Goal: Transaction & Acquisition: Purchase product/service

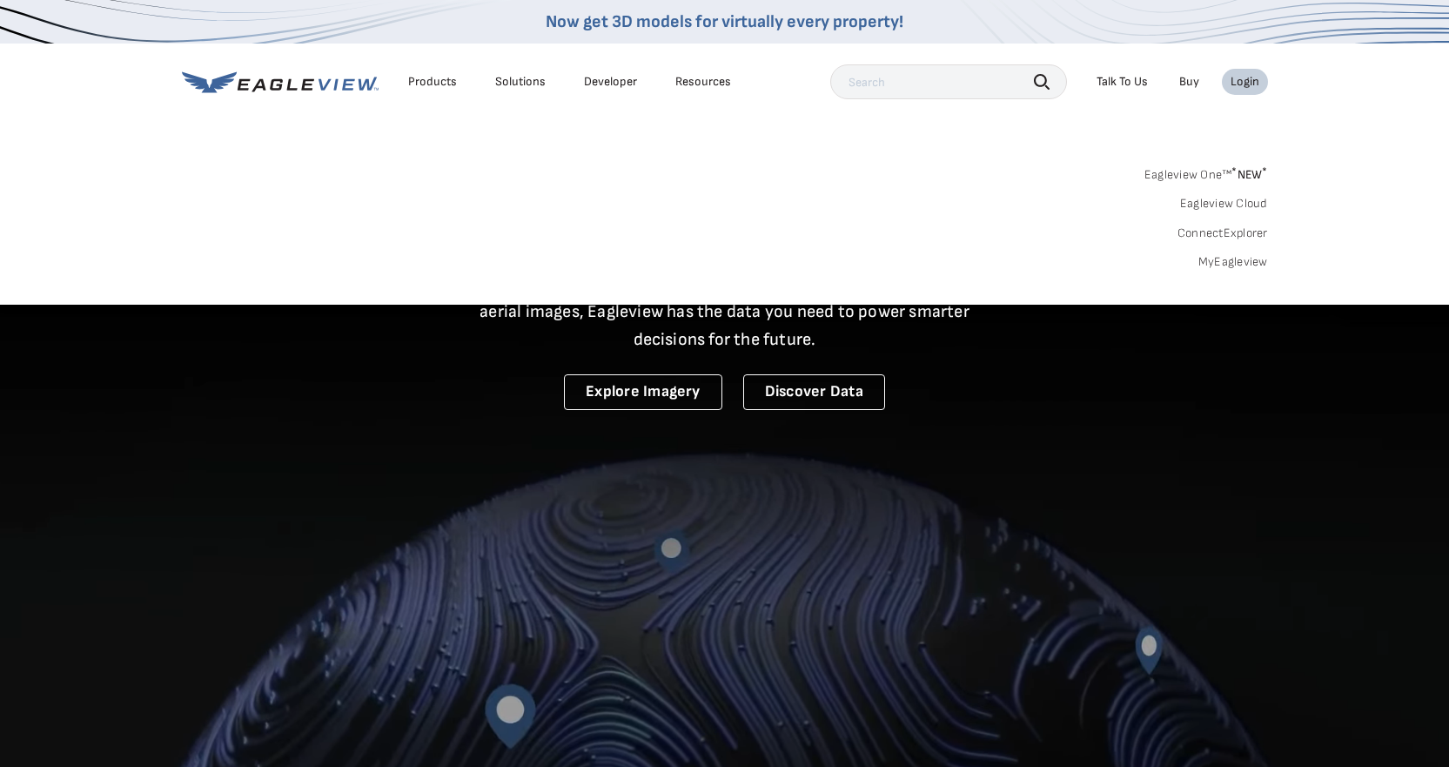
click at [1239, 261] on link "MyEagleview" at bounding box center [1234, 262] width 70 height 16
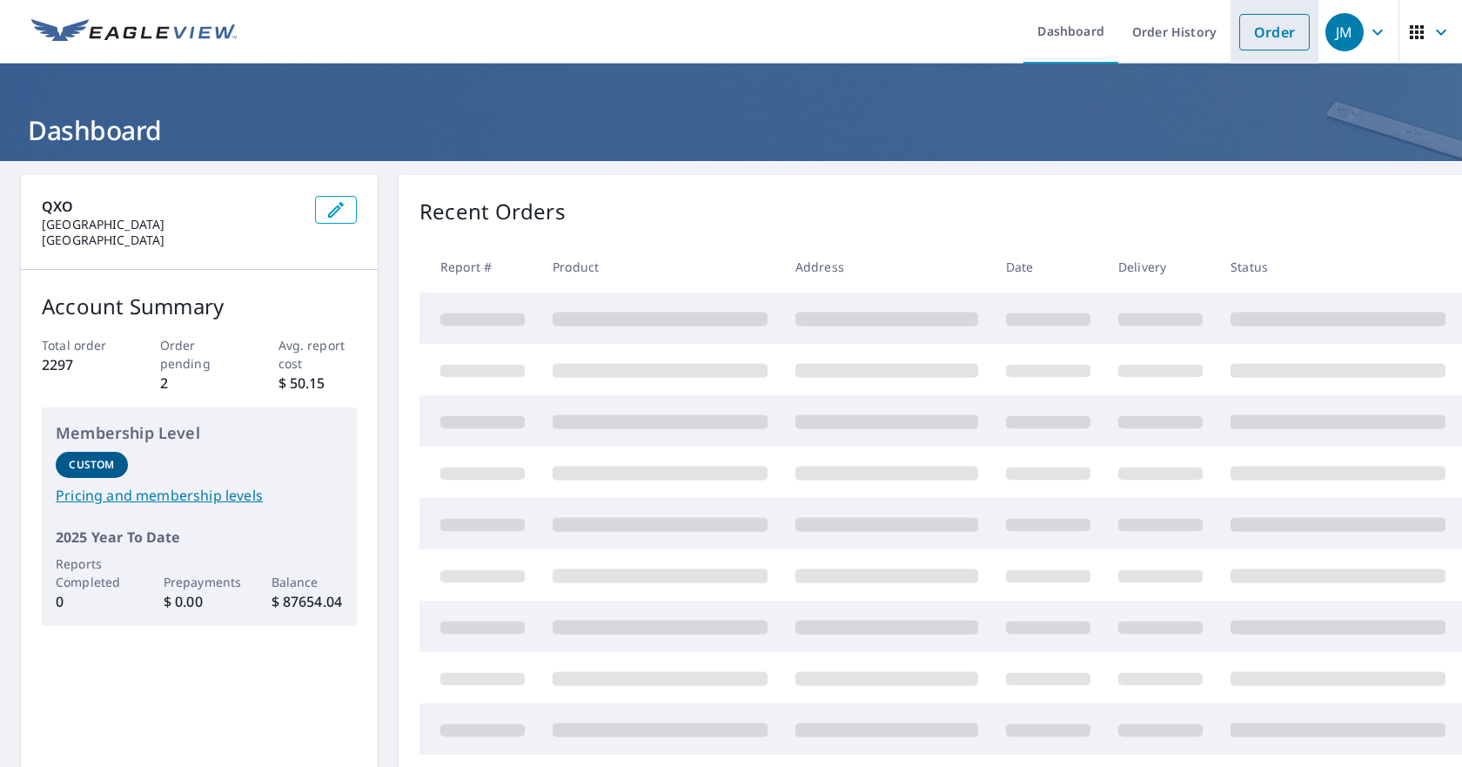
click at [1263, 32] on link "Order" at bounding box center [1274, 32] width 71 height 37
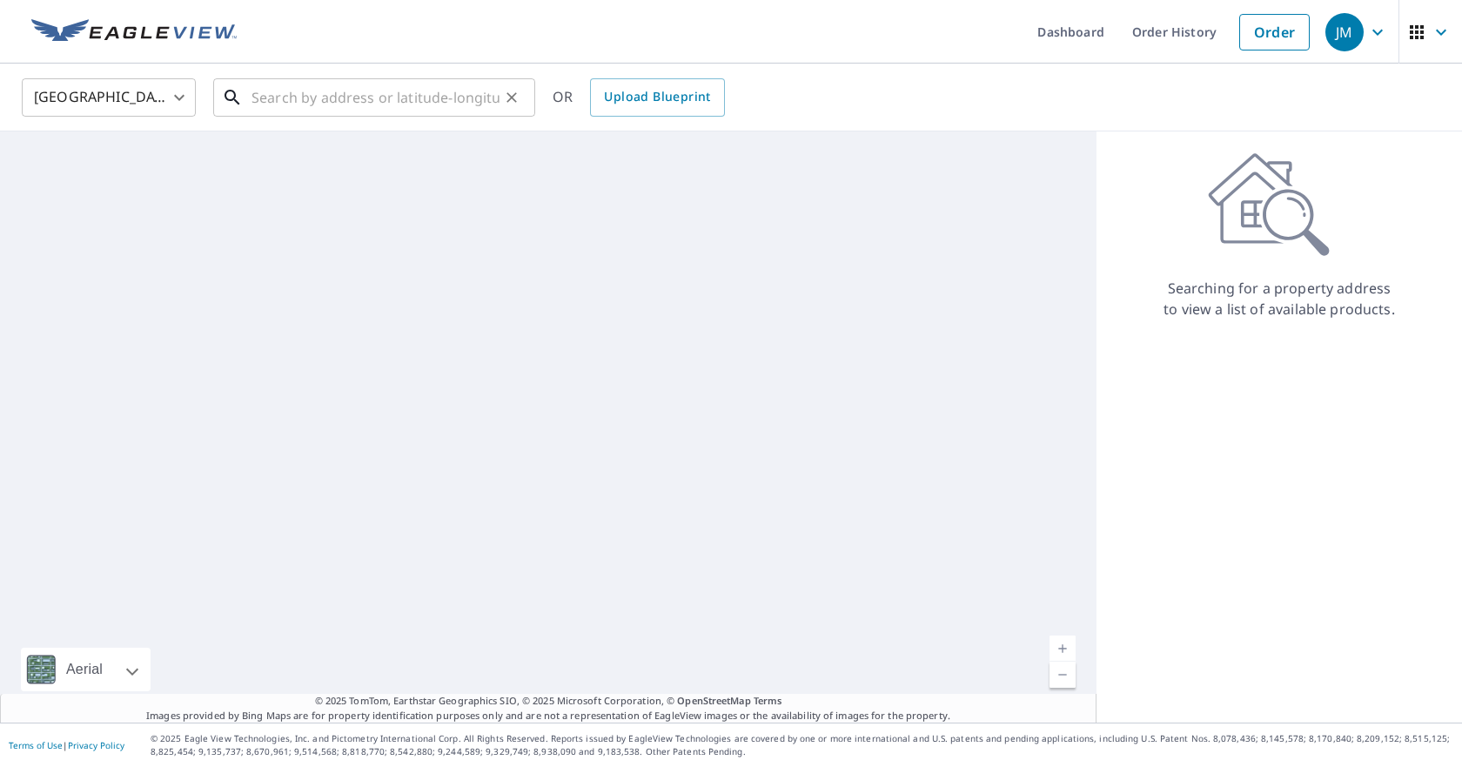
click at [304, 105] on input "text" at bounding box center [376, 97] width 248 height 49
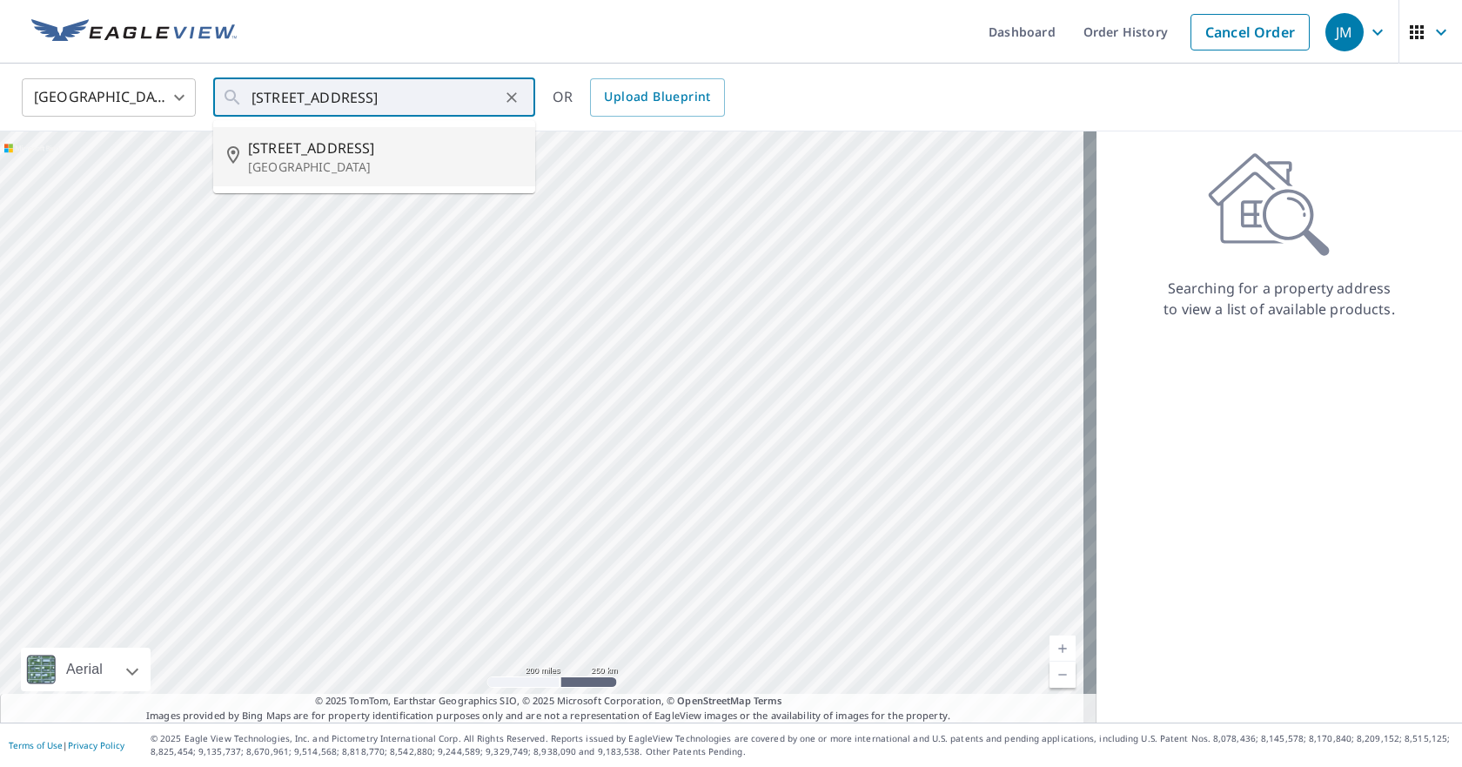
type input "[STREET_ADDRESS]"
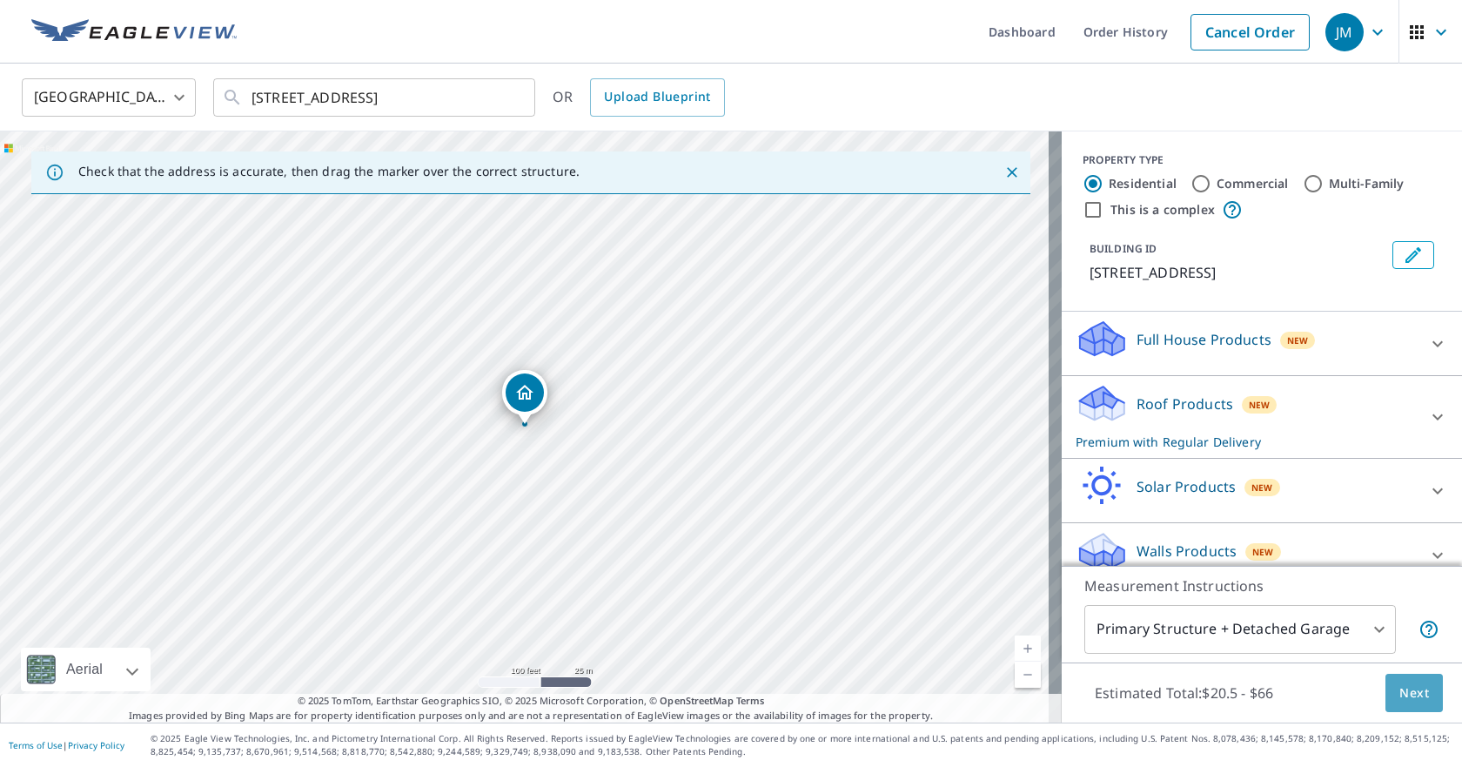
click at [1386, 697] on button "Next" at bounding box center [1414, 693] width 57 height 39
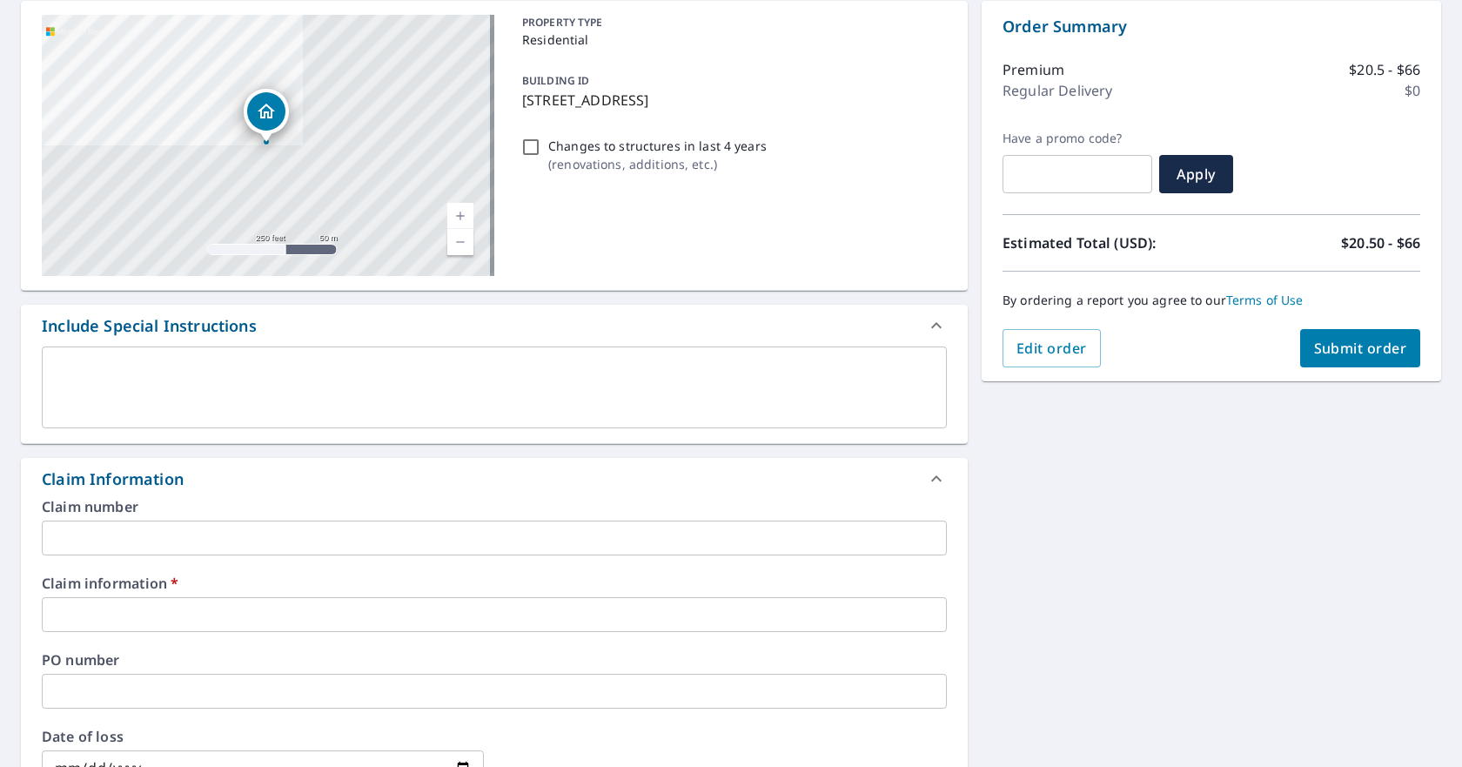
scroll to position [261, 0]
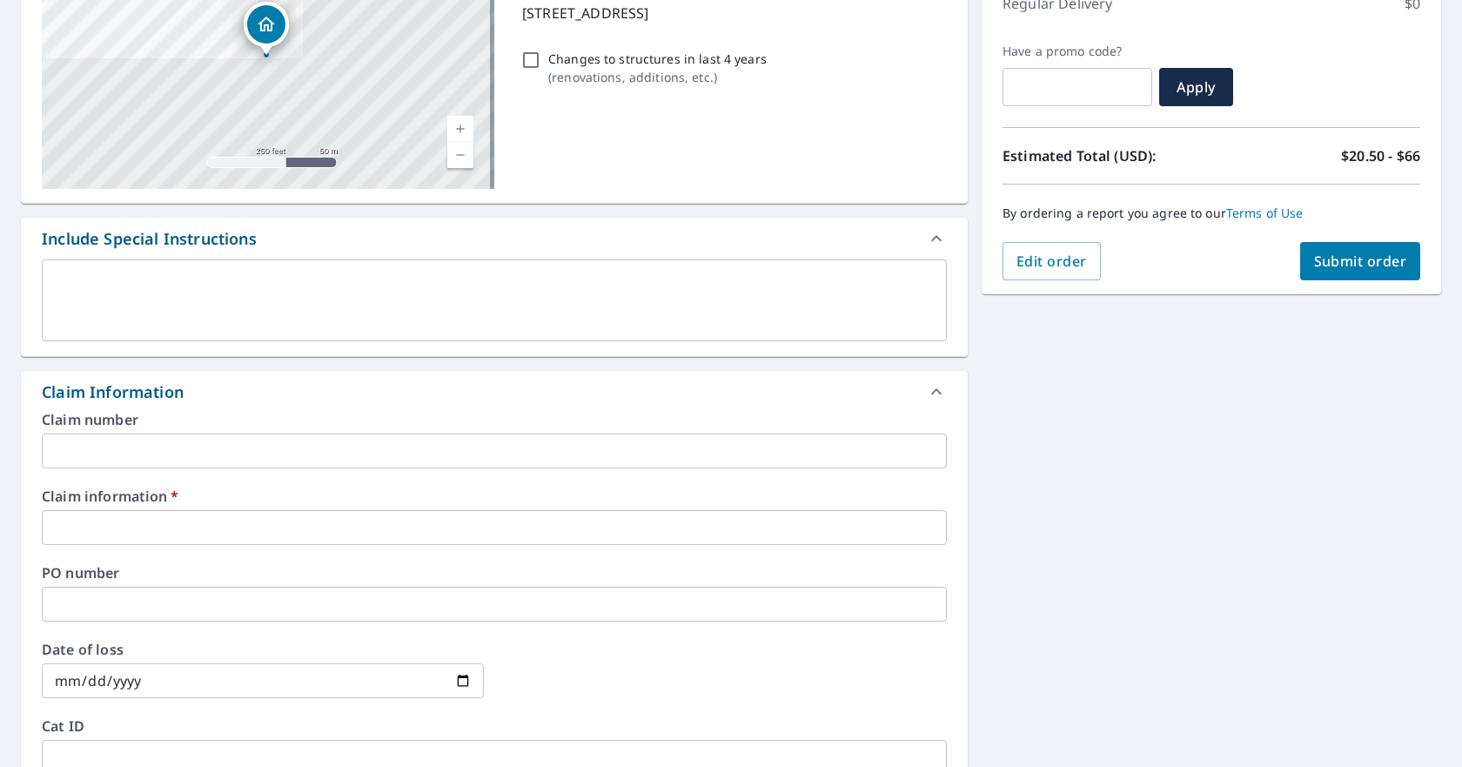
click at [144, 534] on input "text" at bounding box center [494, 527] width 905 height 35
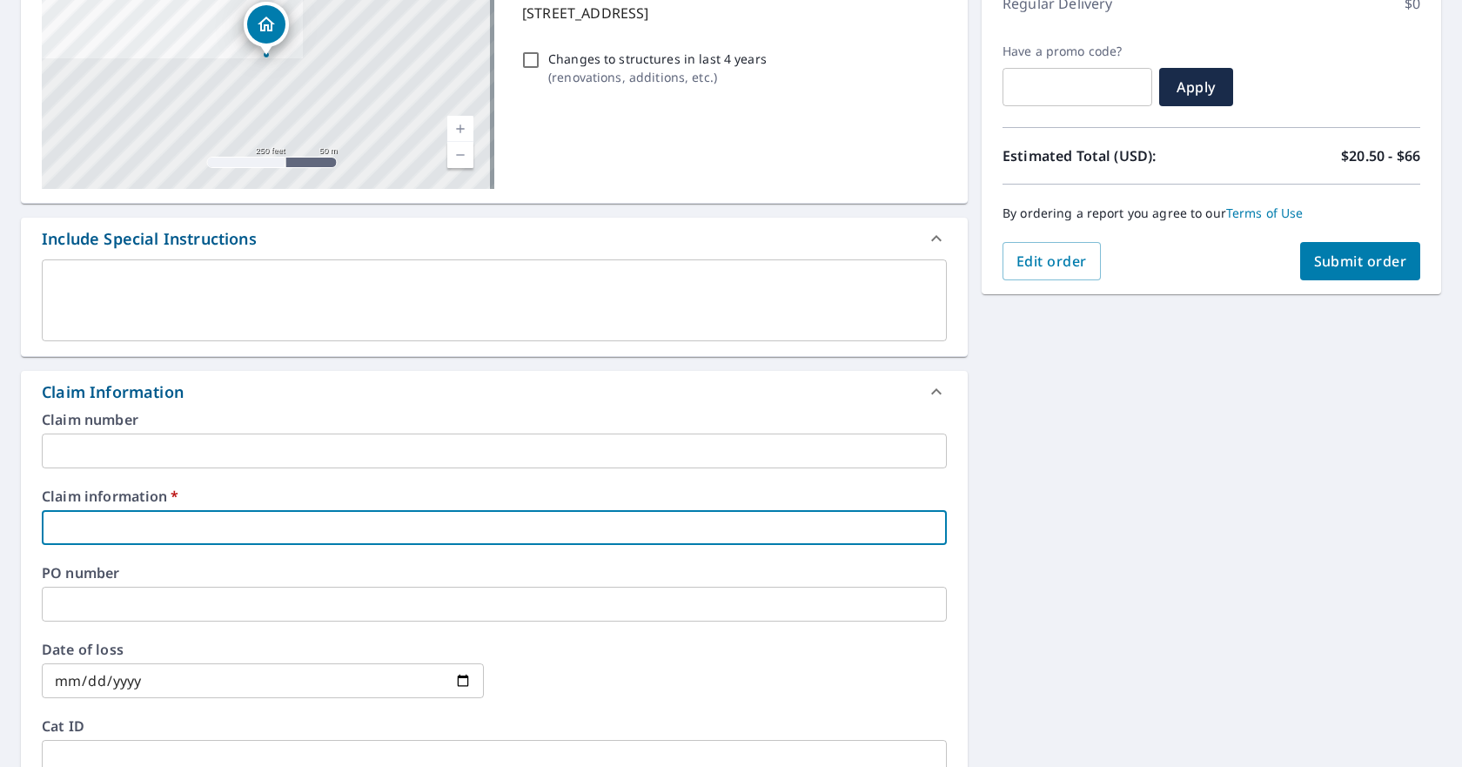
type input "4"
checkbox input "true"
type input "41"
checkbox input "true"
type input "413"
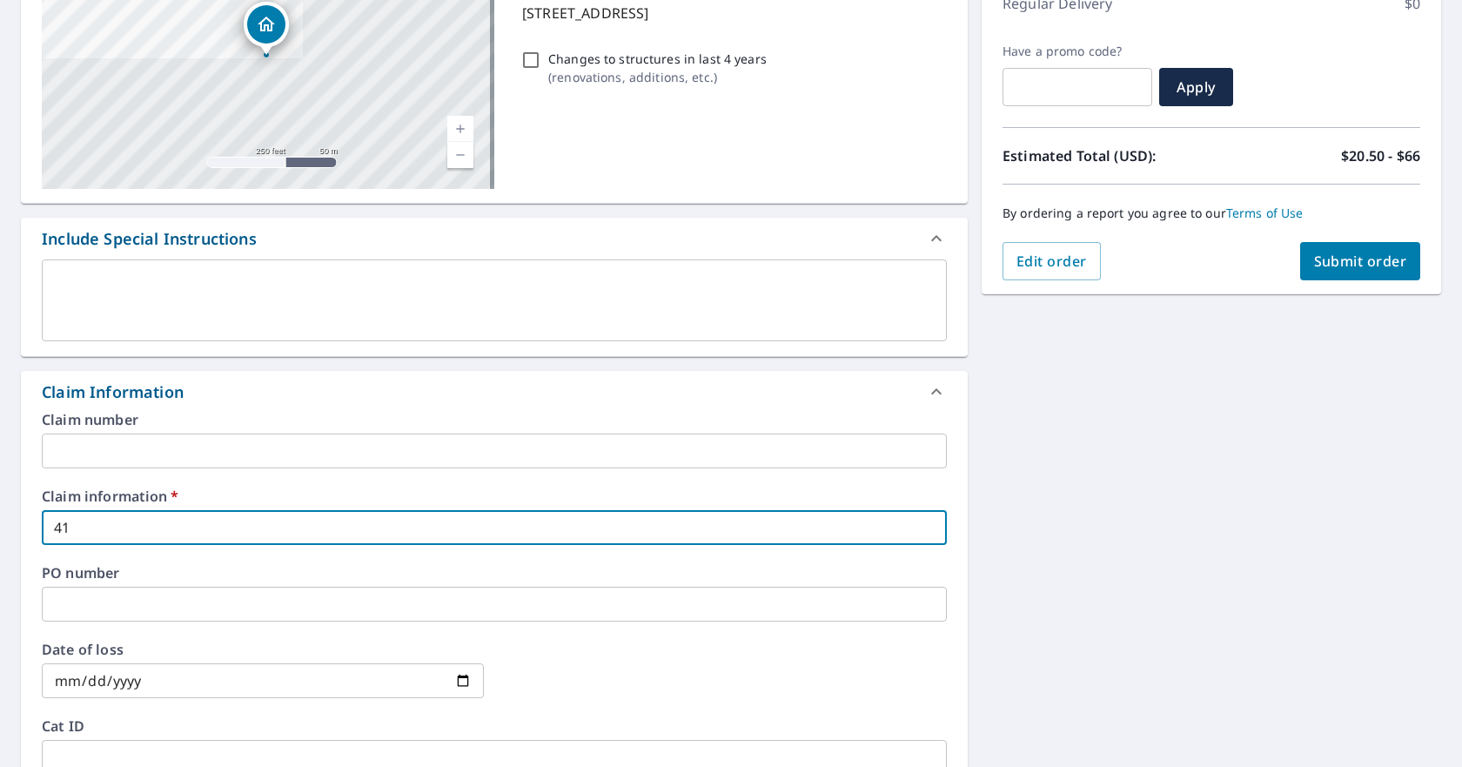
checkbox input "true"
type input "4134"
checkbox input "true"
type input "41342"
checkbox input "true"
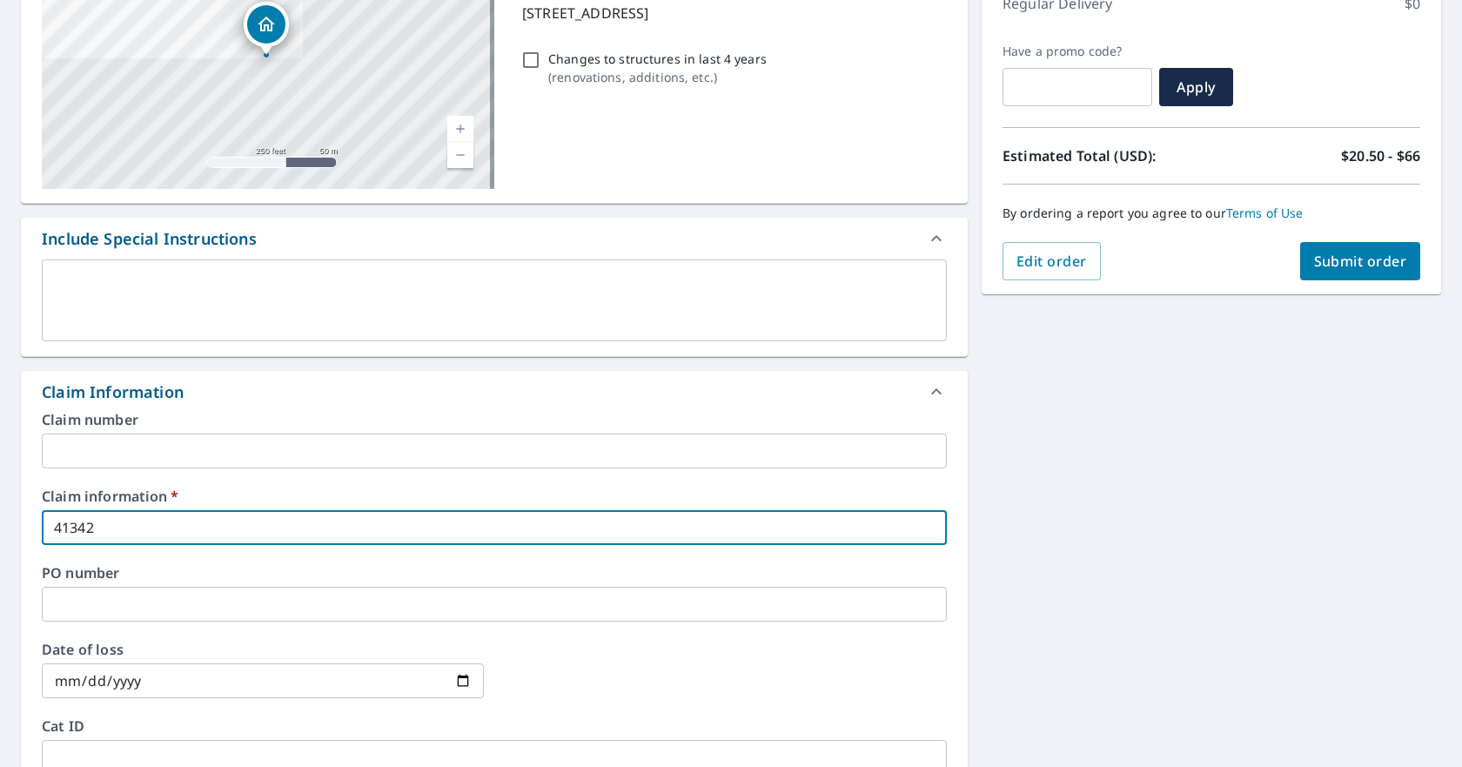
type input "413426"
checkbox input "true"
type input "413426"
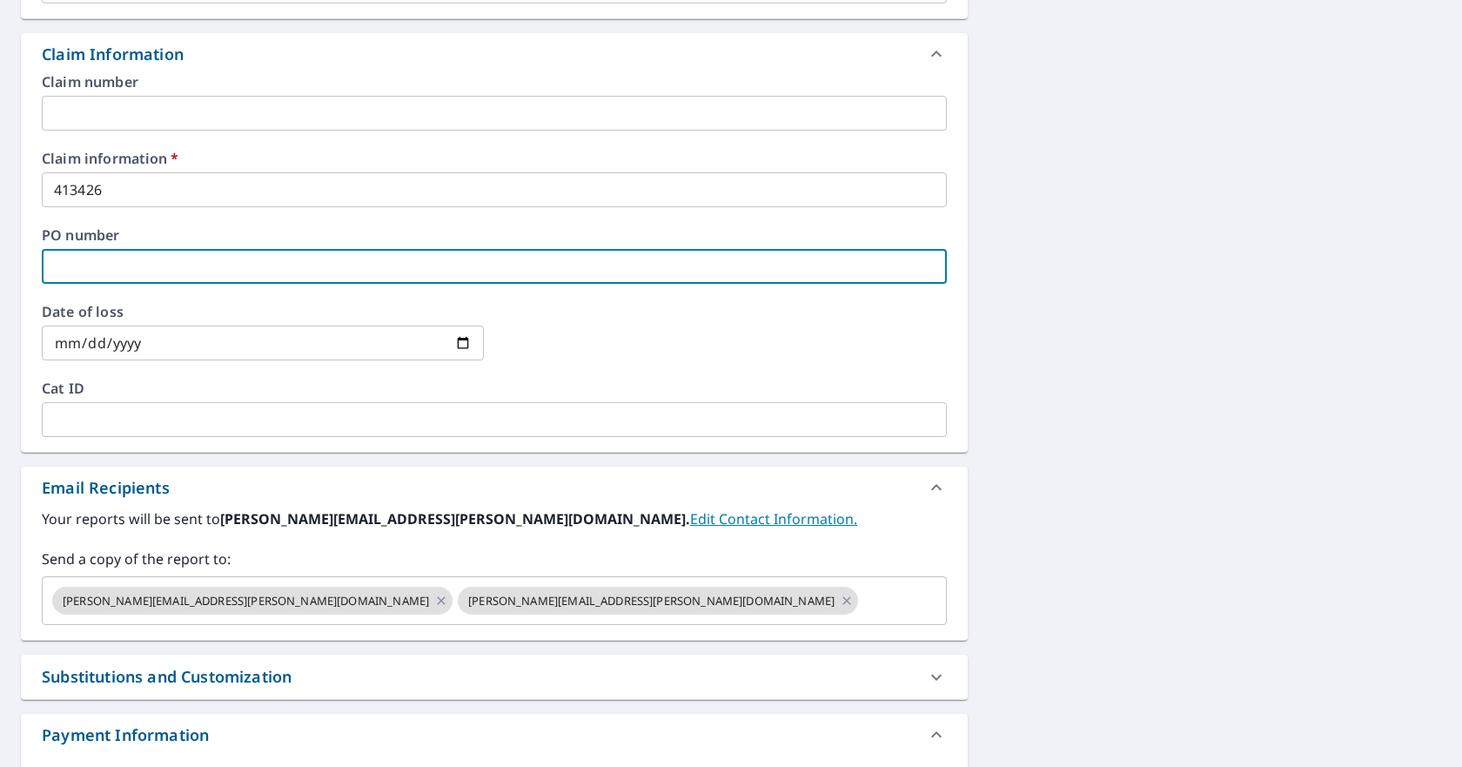
scroll to position [609, 0]
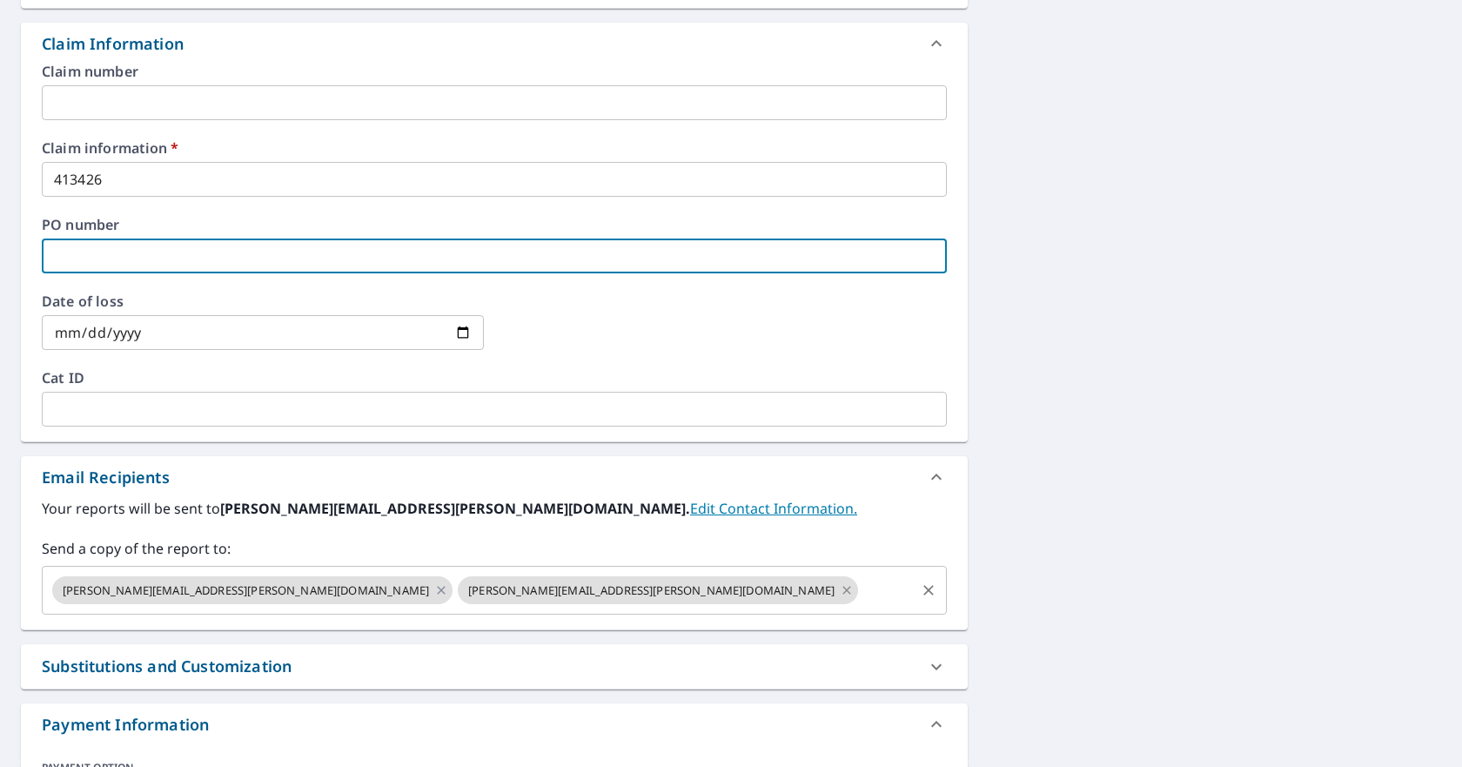
click at [840, 594] on icon at bounding box center [847, 590] width 14 height 19
checkbox input "true"
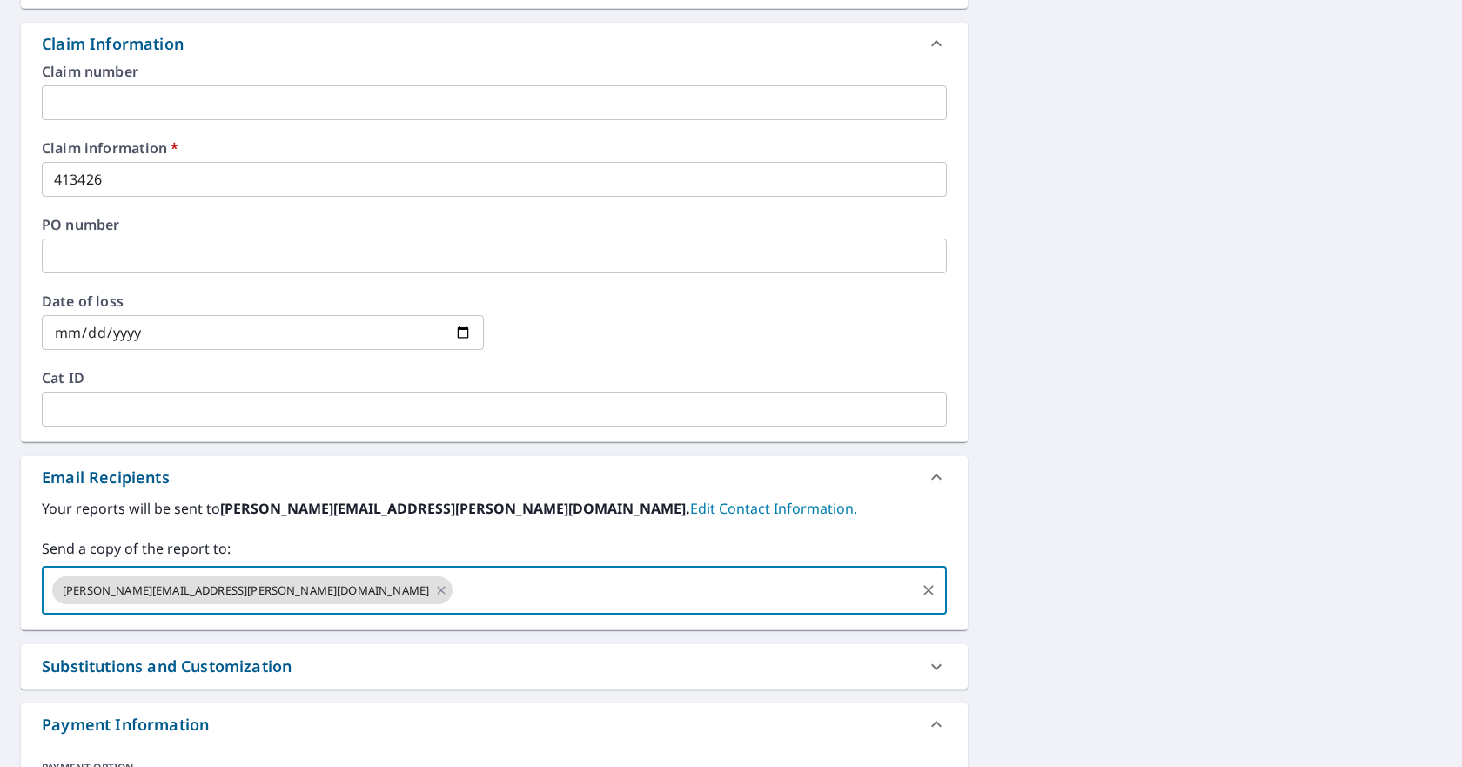
click at [455, 581] on input "text" at bounding box center [684, 590] width 458 height 33
paste input "[EMAIL_ADDRESS][PERSON_NAME][DOMAIN_NAME]"
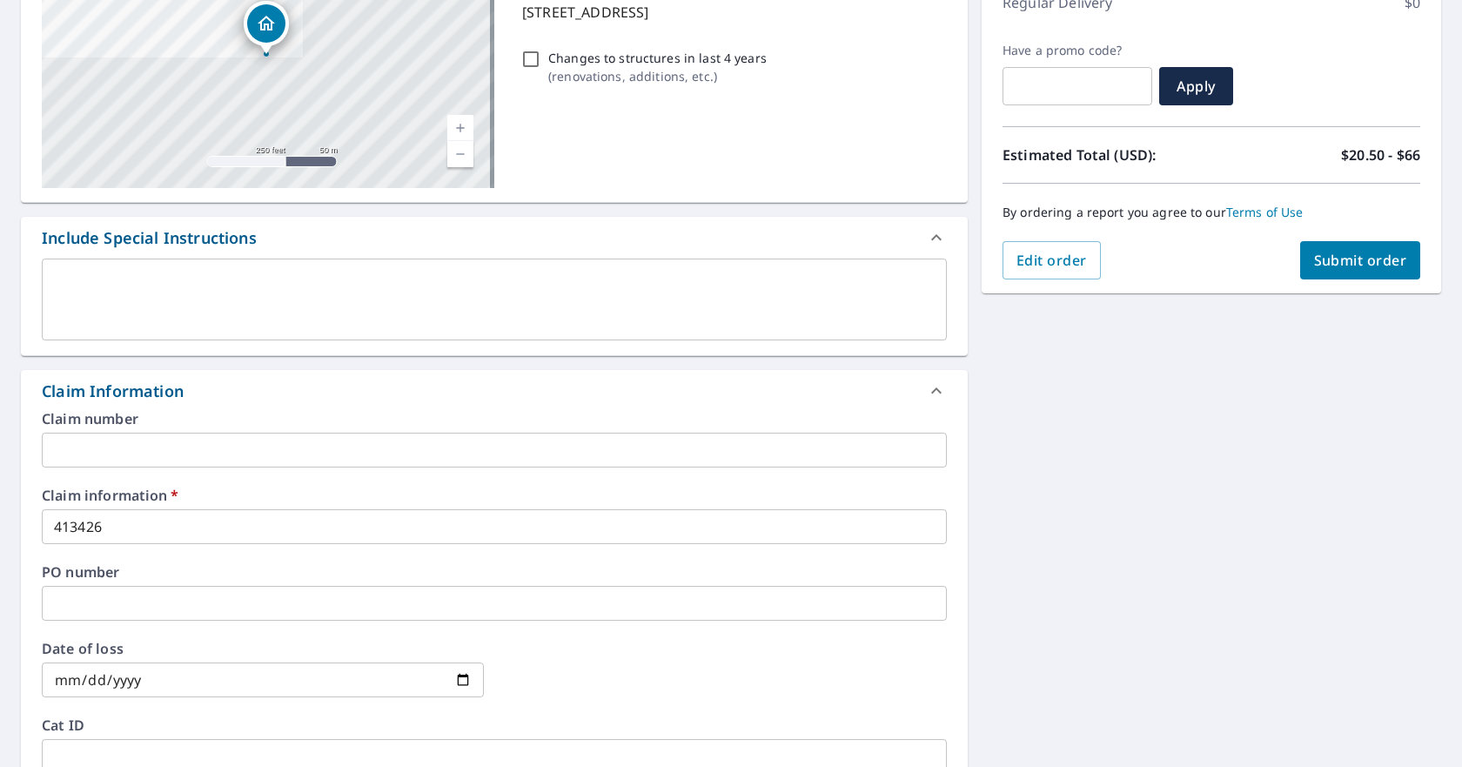
scroll to position [261, 0]
type input "[EMAIL_ADDRESS][PERSON_NAME][DOMAIN_NAME]"
click at [1313, 273] on button "Submit order" at bounding box center [1360, 261] width 121 height 38
checkbox input "true"
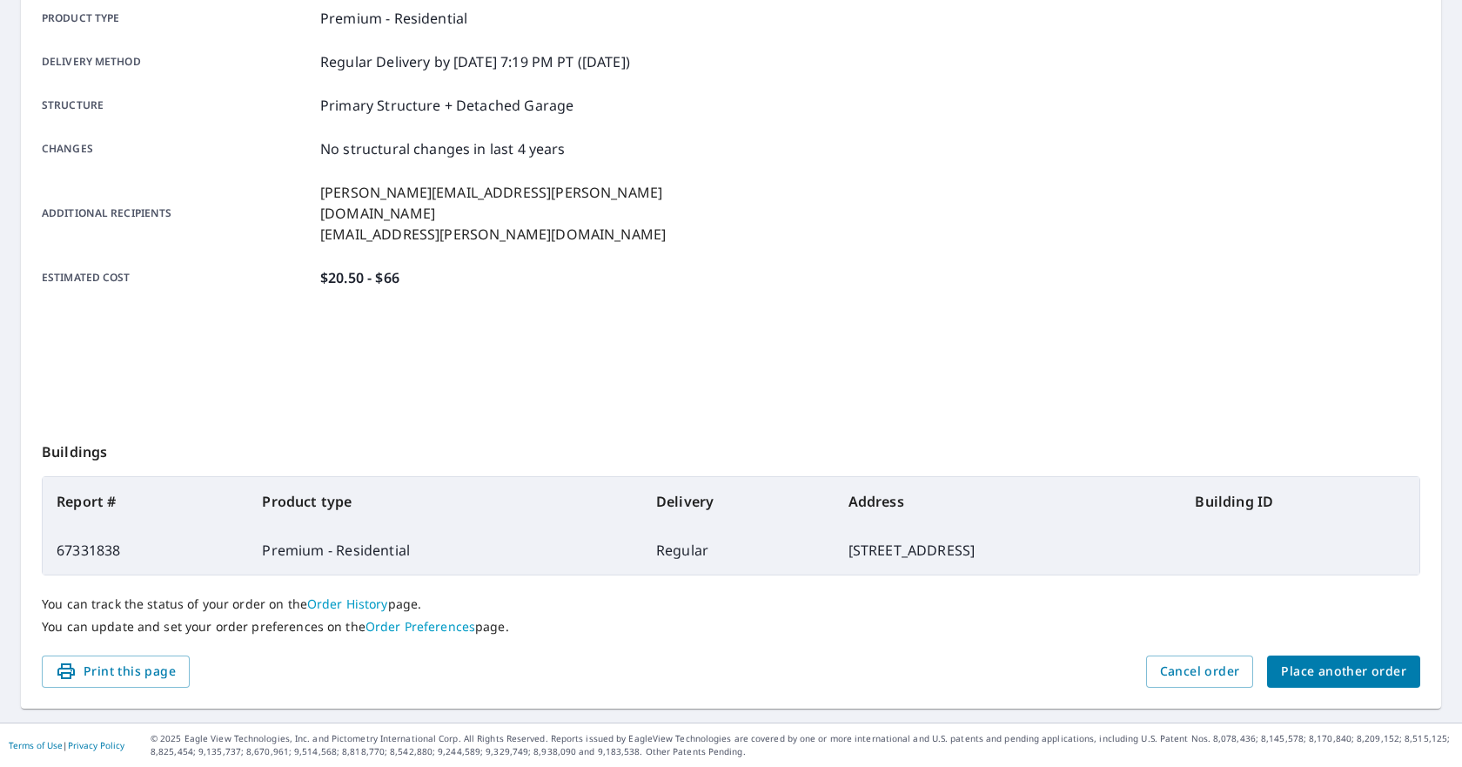
scroll to position [258, 0]
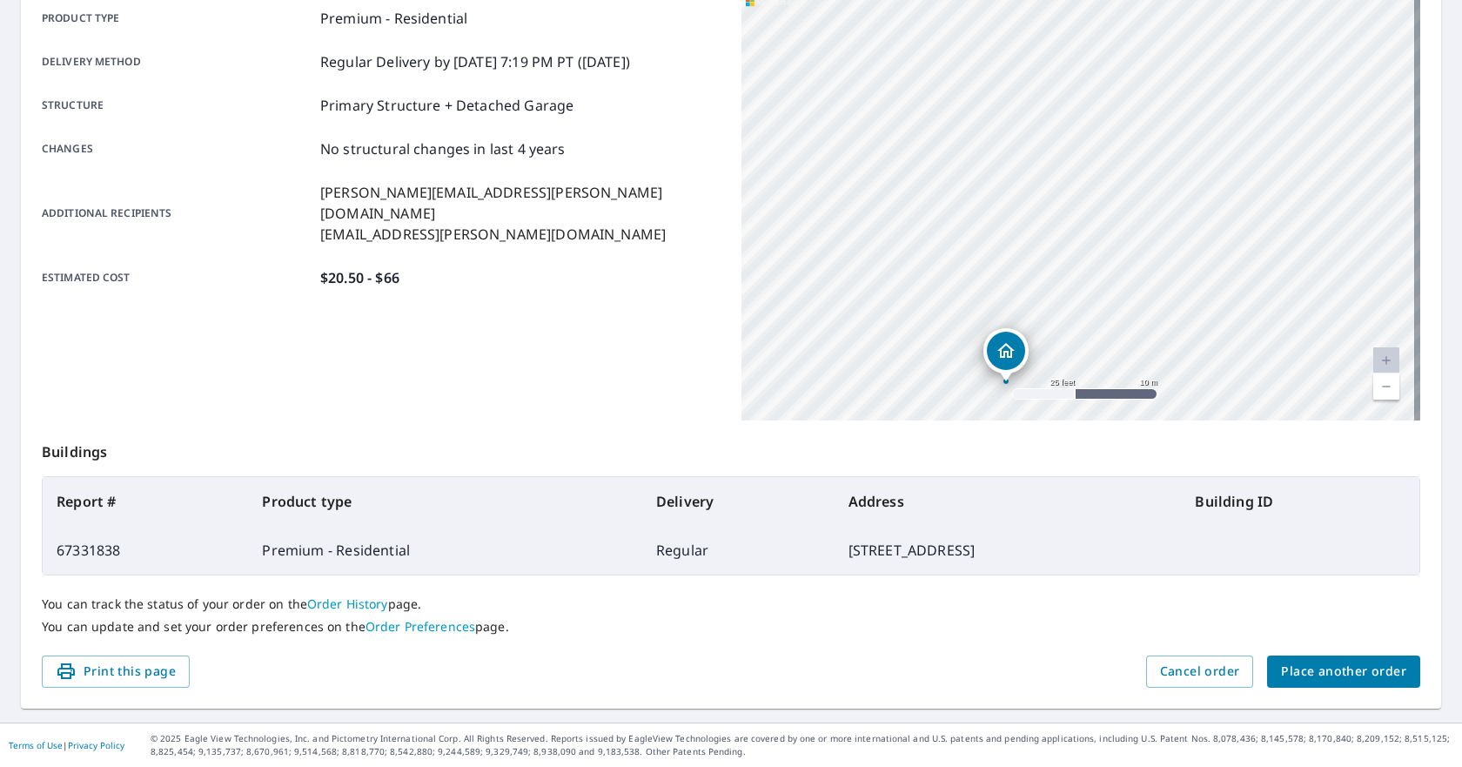
drag, startPoint x: 1050, startPoint y: 126, endPoint x: 1051, endPoint y: 325, distance: 198.5
click at [1051, 325] on div "[STREET_ADDRESS]" at bounding box center [1081, 202] width 679 height 435
drag, startPoint x: 1031, startPoint y: 175, endPoint x: 1170, endPoint y: 201, distance: 140.8
click at [1170, 201] on div "[STREET_ADDRESS]" at bounding box center [1081, 202] width 679 height 435
drag, startPoint x: 803, startPoint y: 178, endPoint x: 748, endPoint y: 227, distance: 73.4
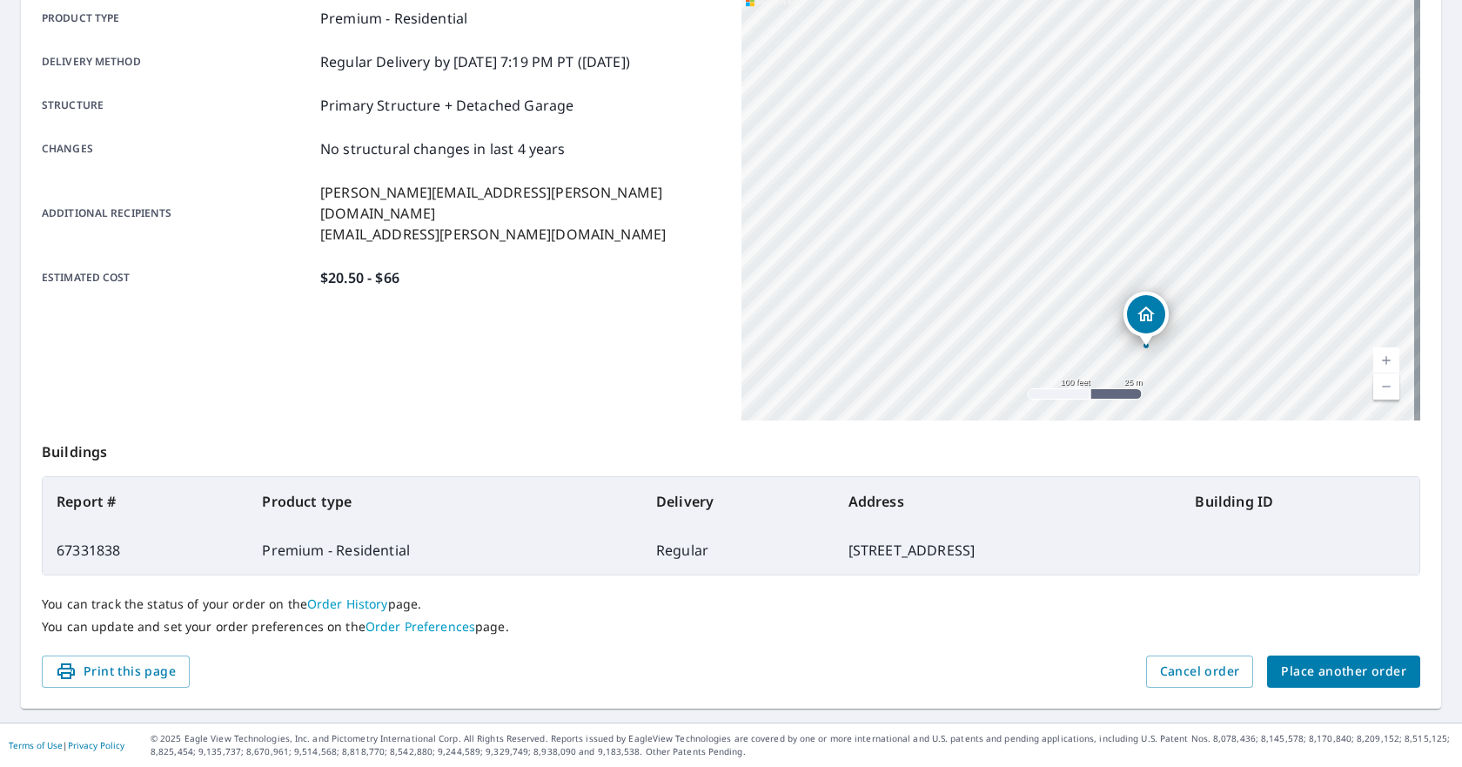
click at [748, 227] on div "[STREET_ADDRESS]" at bounding box center [1081, 202] width 679 height 435
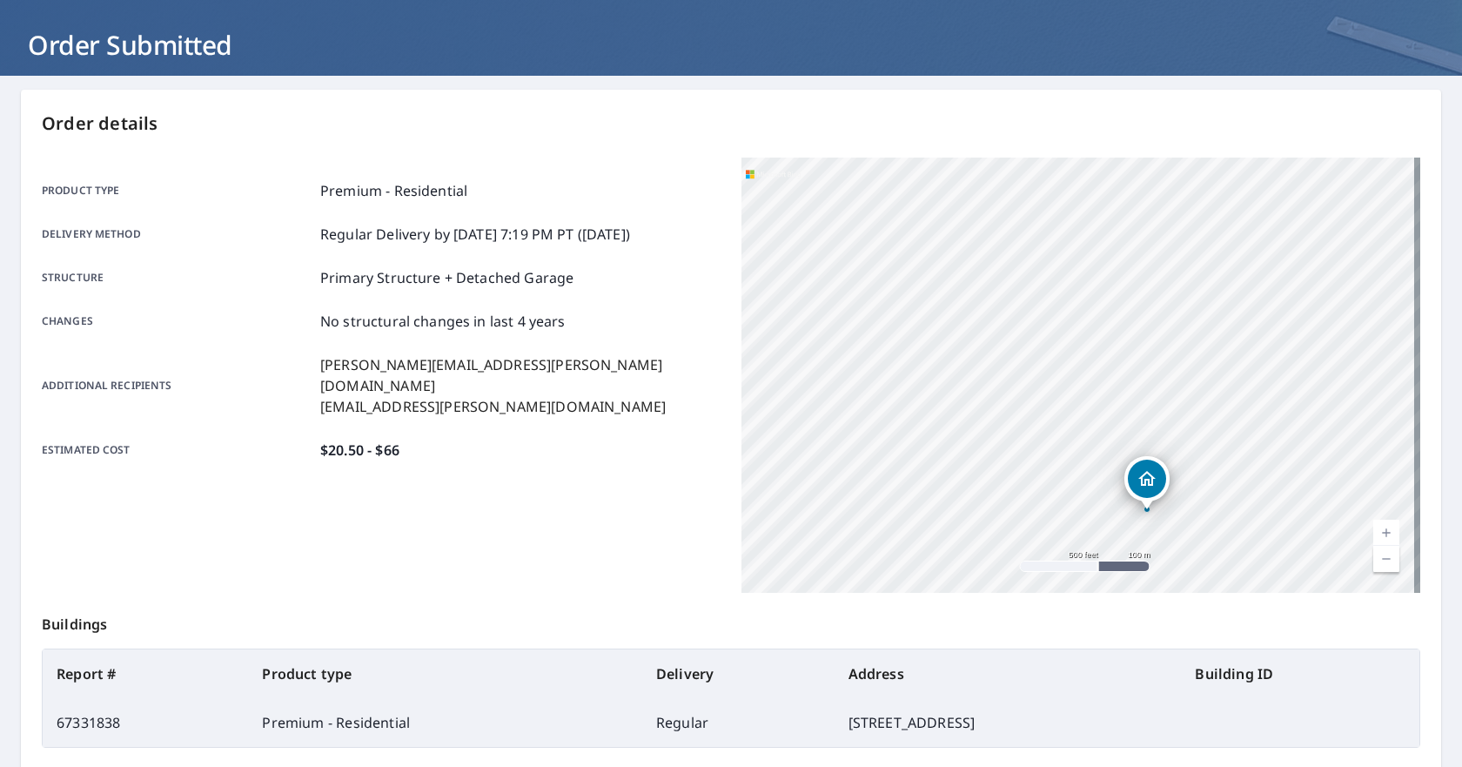
scroll to position [84, 0]
